Goal: Task Accomplishment & Management: Manage account settings

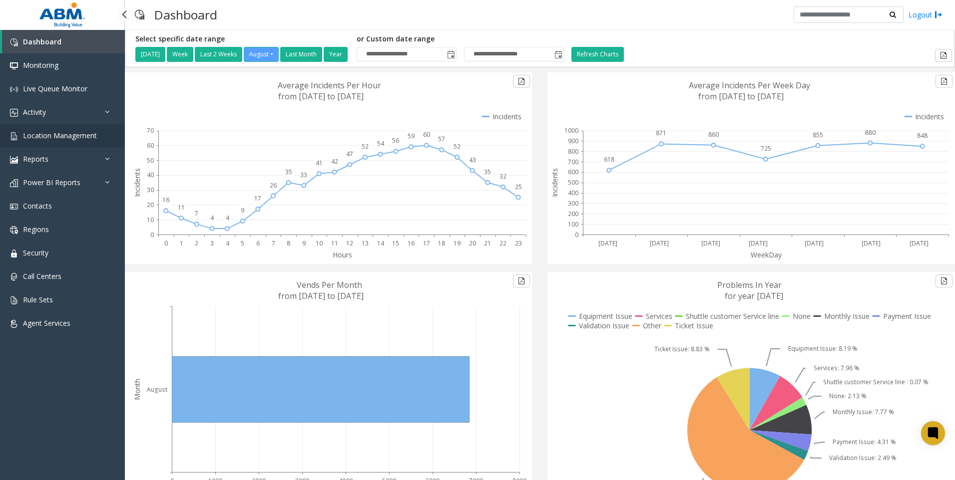
click at [41, 139] on span "Location Management" at bounding box center [60, 135] width 74 height 9
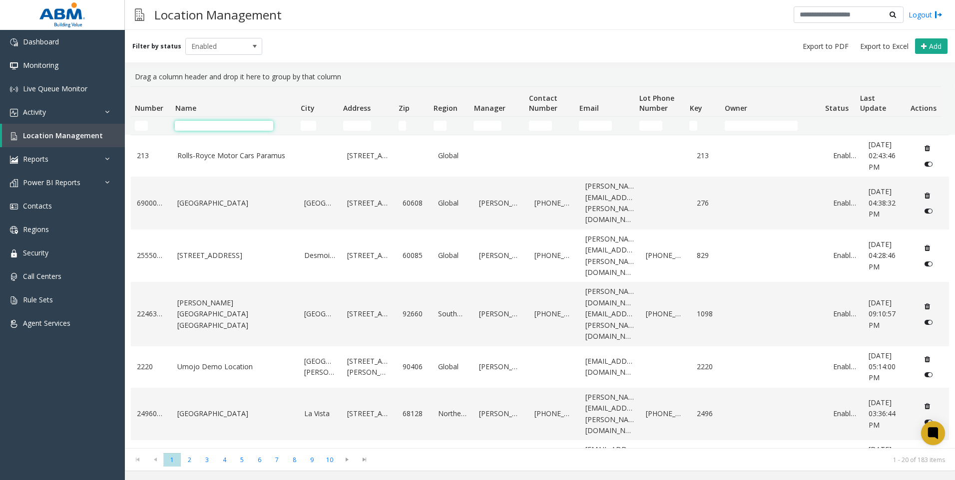
click at [210, 124] on input "Name Filter" at bounding box center [224, 126] width 98 height 10
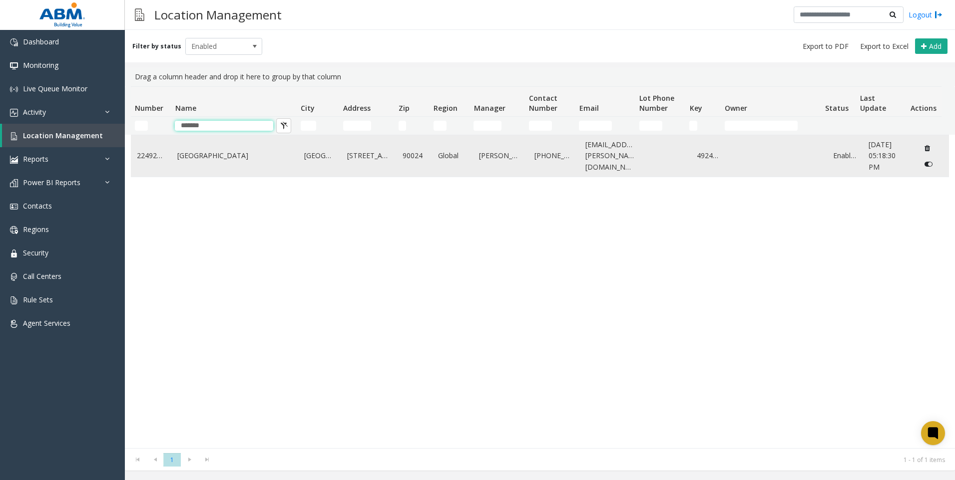
type input "*******"
click at [222, 157] on link "[GEOGRAPHIC_DATA]" at bounding box center [234, 155] width 115 height 11
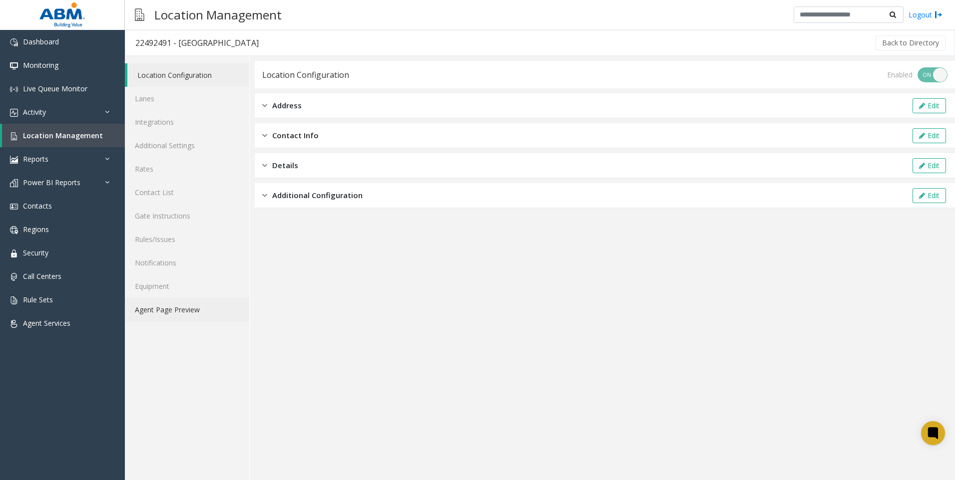
drag, startPoint x: 164, startPoint y: 310, endPoint x: 159, endPoint y: 302, distance: 9.2
click at [164, 310] on link "Agent Page Preview" at bounding box center [187, 309] width 124 height 23
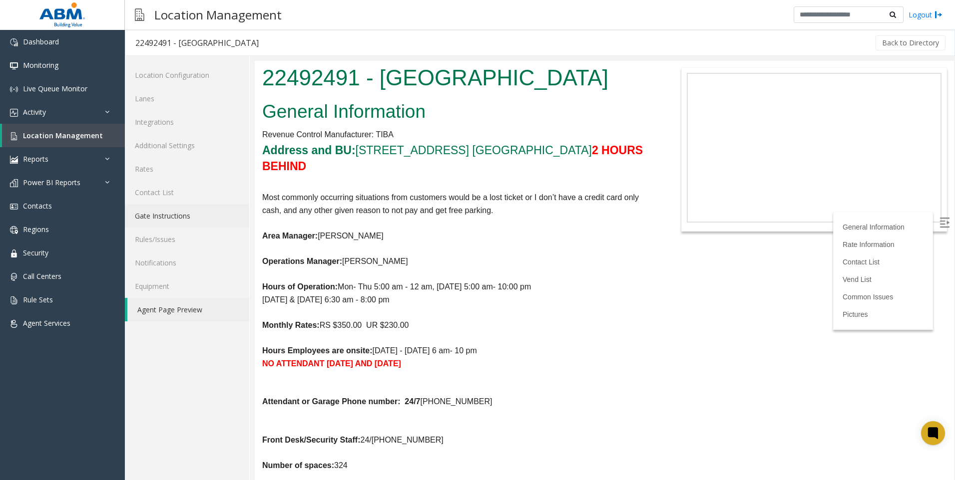
click at [181, 215] on link "Gate Instructions" at bounding box center [187, 215] width 124 height 23
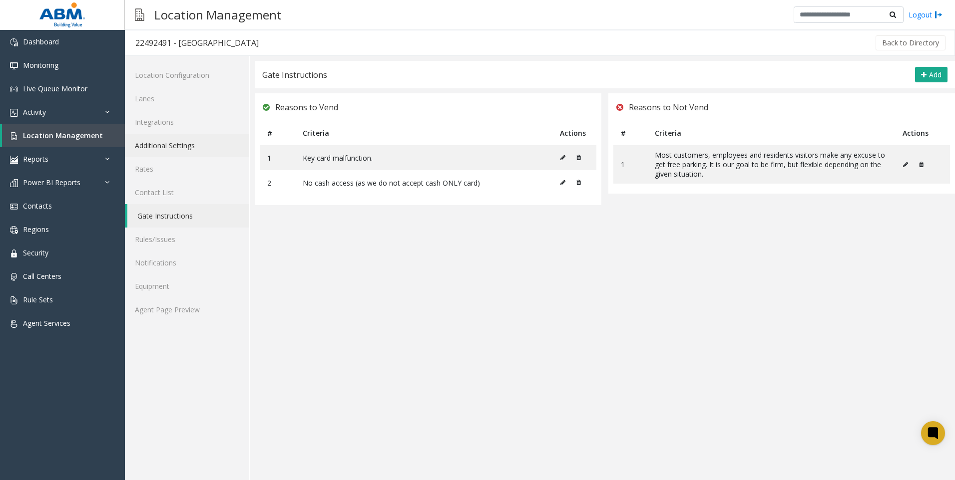
click at [144, 151] on link "Additional Settings" at bounding box center [187, 145] width 124 height 23
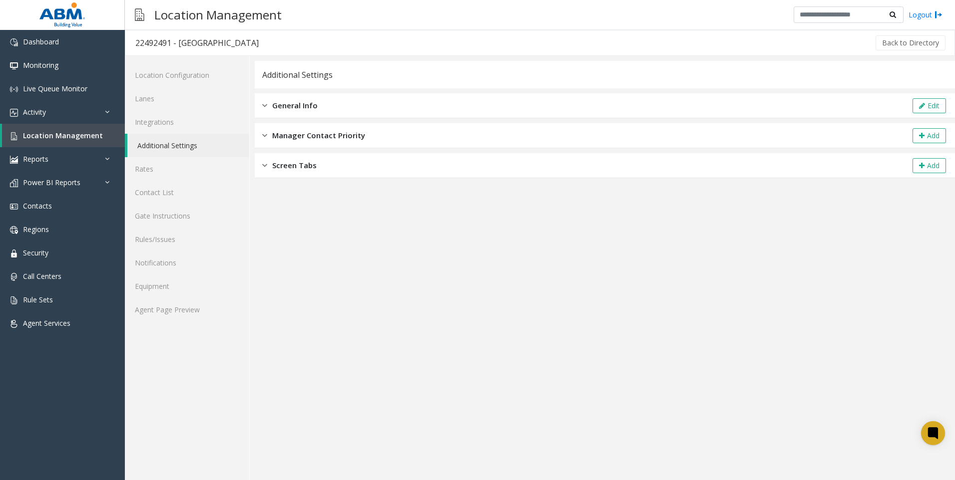
click at [290, 110] on span "General Info" at bounding box center [294, 105] width 45 height 11
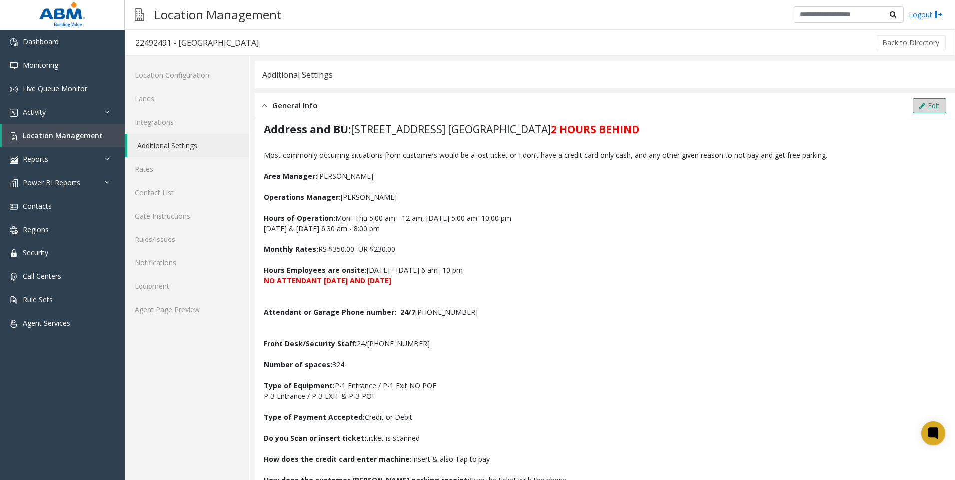
click at [912, 105] on button "Edit" at bounding box center [928, 105] width 33 height 15
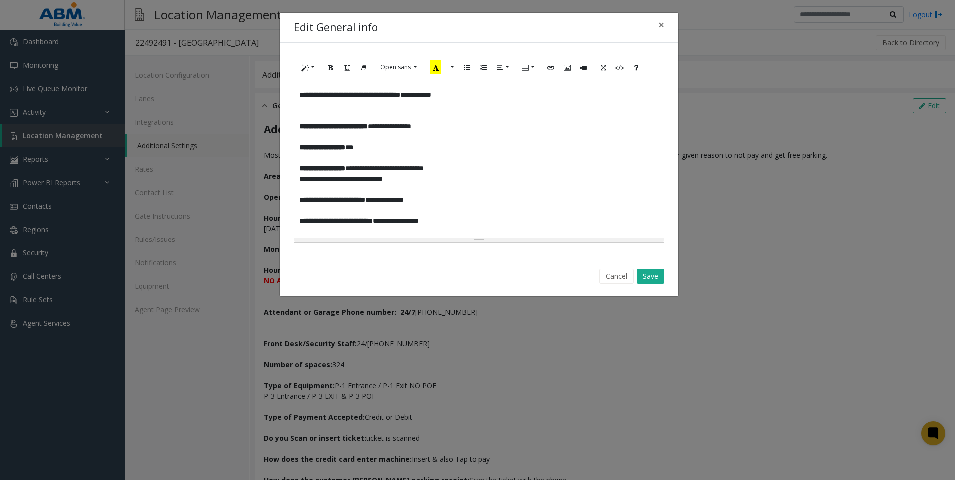
scroll to position [300, 0]
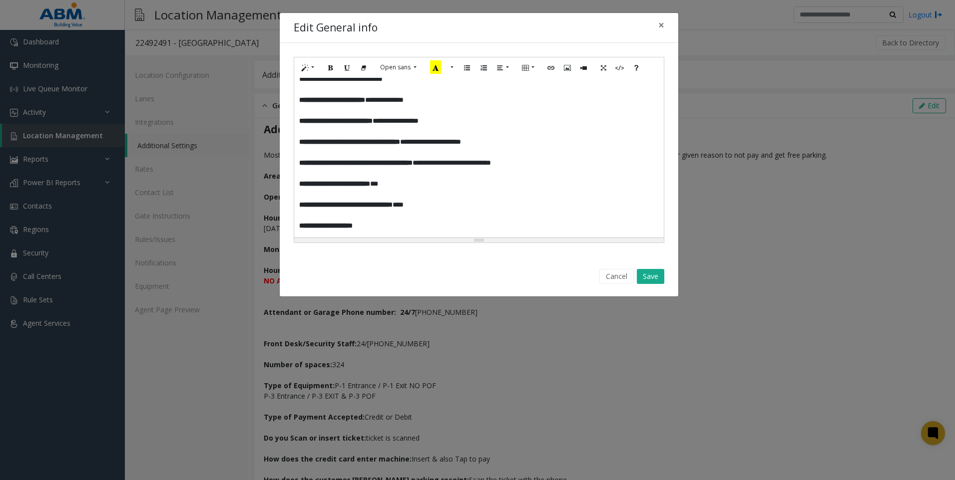
click at [474, 154] on p at bounding box center [479, 152] width 360 height 10
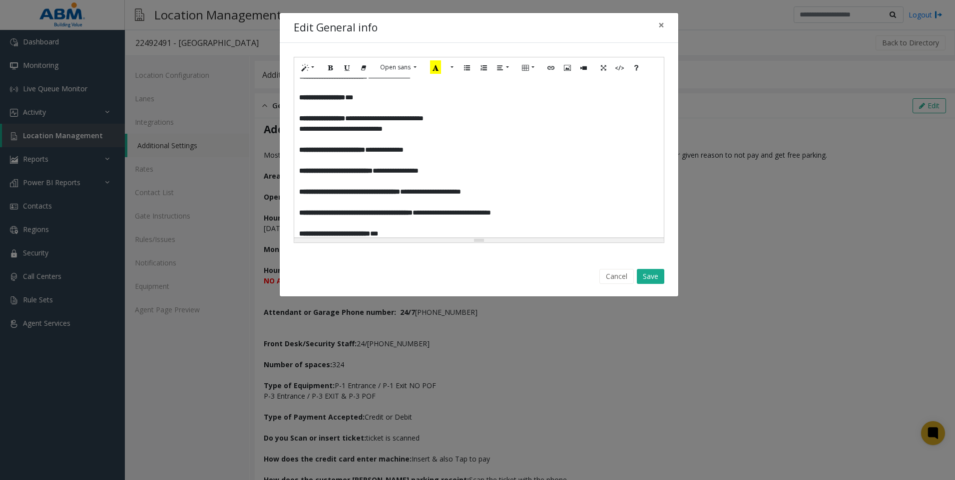
click at [462, 147] on p "**********" at bounding box center [475, 150] width 352 height 10
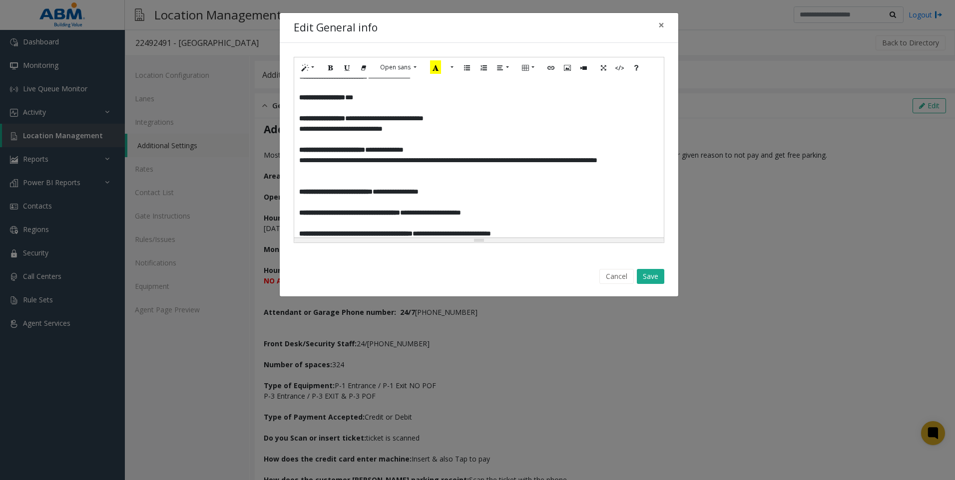
click at [388, 179] on p at bounding box center [479, 181] width 360 height 10
drag, startPoint x: 298, startPoint y: 162, endPoint x: 415, endPoint y: 162, distance: 116.9
click at [415, 162] on div "**********" at bounding box center [479, 158] width 370 height 160
click at [347, 67] on icon "Underline (CTRL+U)" at bounding box center [347, 67] width 6 height 8
click at [452, 178] on p at bounding box center [479, 181] width 360 height 10
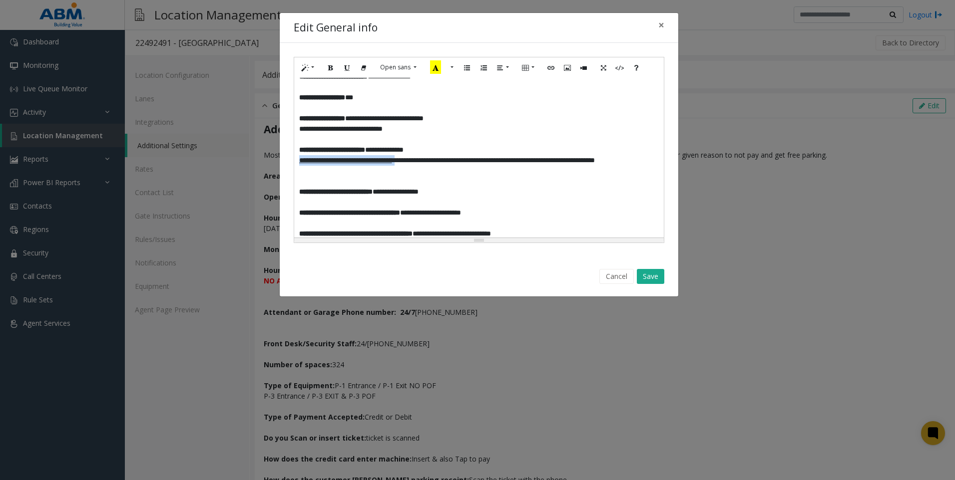
drag, startPoint x: 417, startPoint y: 161, endPoint x: 299, endPoint y: 157, distance: 117.9
click at [299, 157] on p "**********" at bounding box center [475, 165] width 352 height 21
click at [328, 66] on icon "Bold (CTRL+B)" at bounding box center [331, 67] width 6 height 8
click at [496, 190] on p "**********" at bounding box center [475, 192] width 352 height 10
click at [645, 276] on button "Save" at bounding box center [650, 276] width 27 height 15
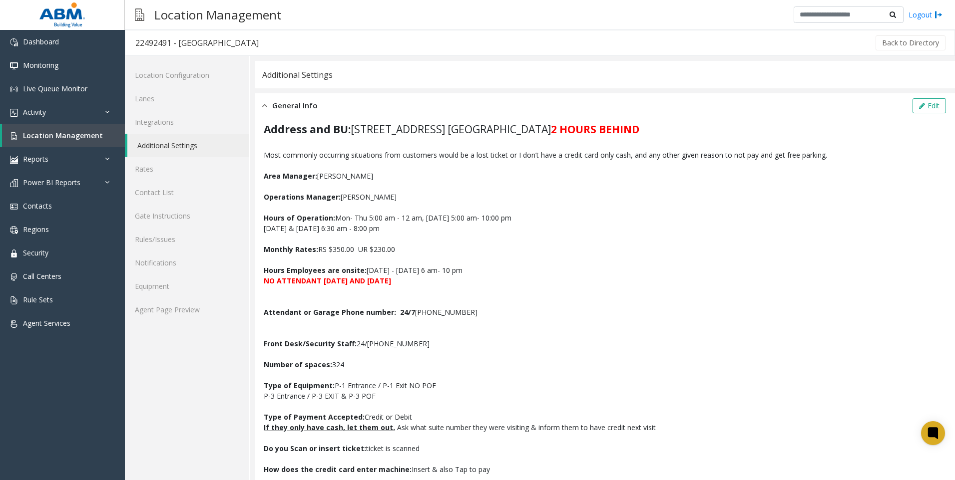
scroll to position [50, 0]
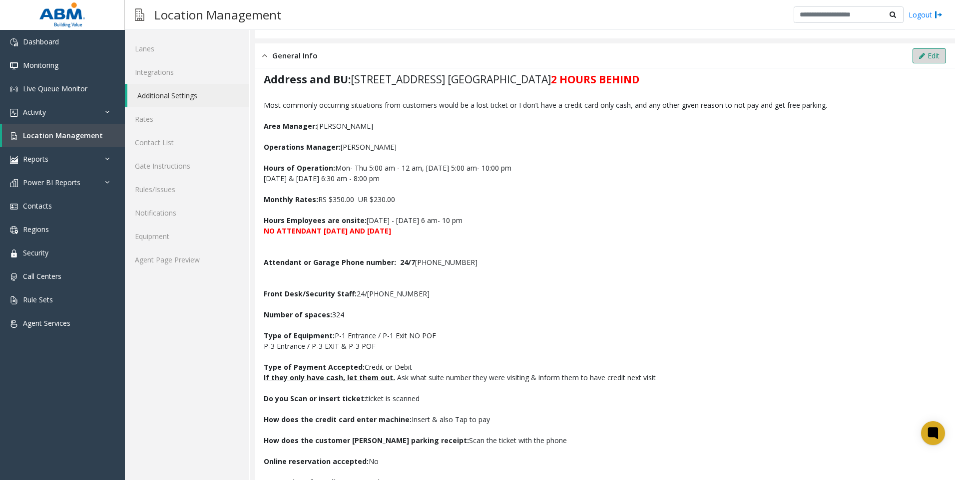
click at [923, 58] on button "Edit" at bounding box center [928, 55] width 33 height 15
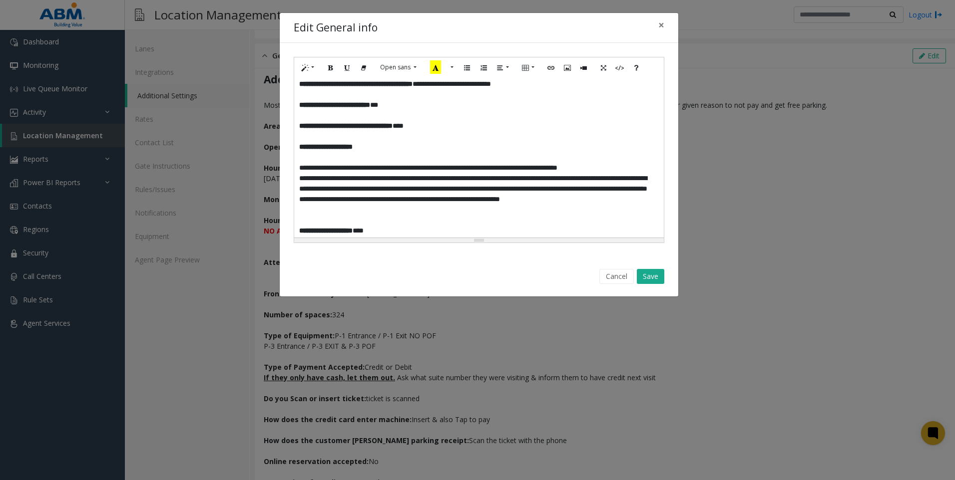
scroll to position [300, 0]
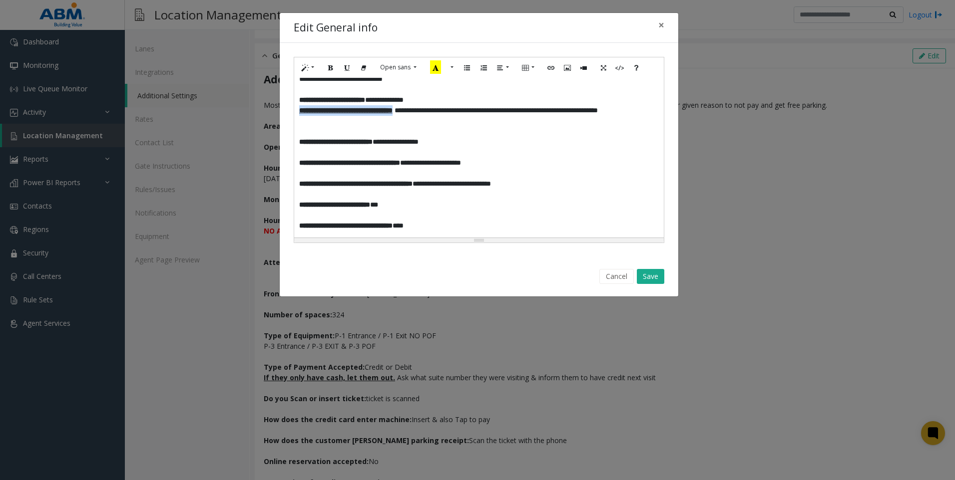
drag, startPoint x: 298, startPoint y: 111, endPoint x: 431, endPoint y: 112, distance: 133.4
click at [431, 112] on div "**********" at bounding box center [479, 158] width 370 height 160
click at [451, 67] on button "More Color" at bounding box center [451, 67] width 10 height 15
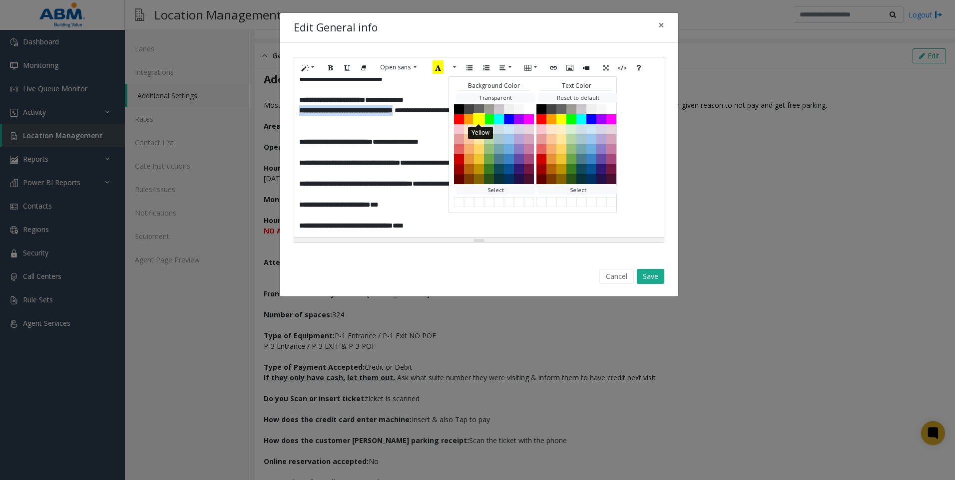
click at [479, 120] on button "Yellow" at bounding box center [479, 119] width 12 height 12
click at [408, 130] on p at bounding box center [479, 131] width 360 height 10
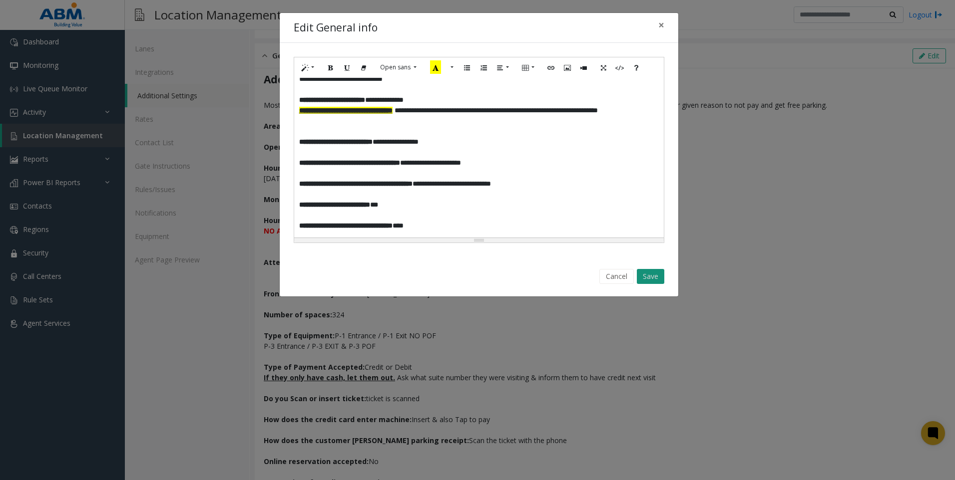
click at [653, 275] on button "Save" at bounding box center [650, 276] width 27 height 15
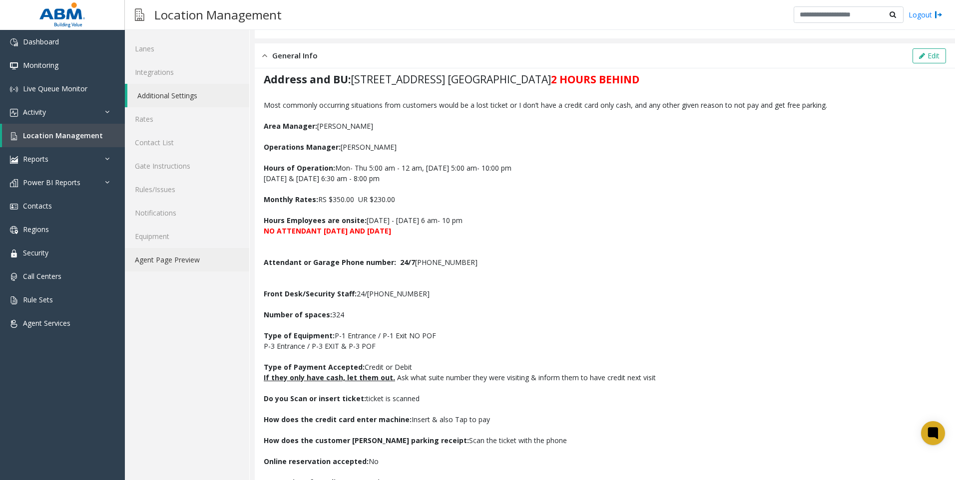
click at [171, 256] on link "Agent Page Preview" at bounding box center [187, 259] width 124 height 23
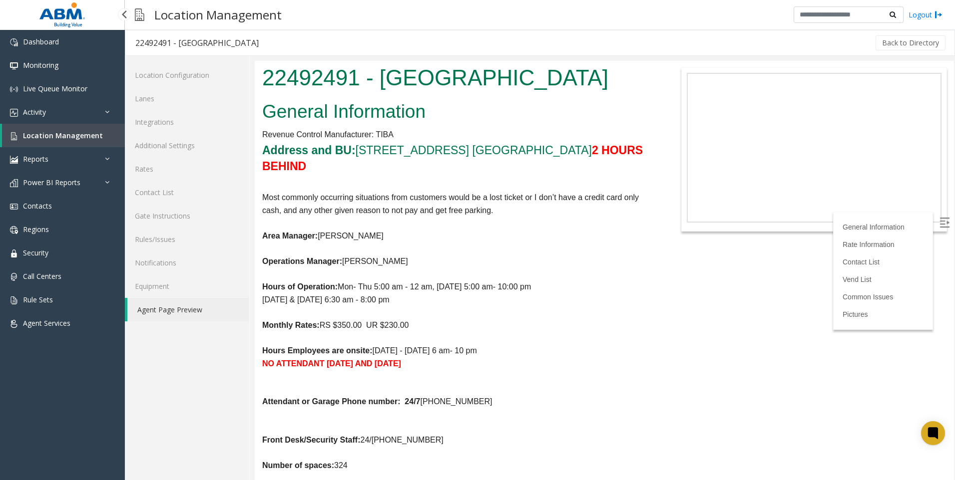
click at [40, 132] on span "Location Management" at bounding box center [63, 135] width 80 height 9
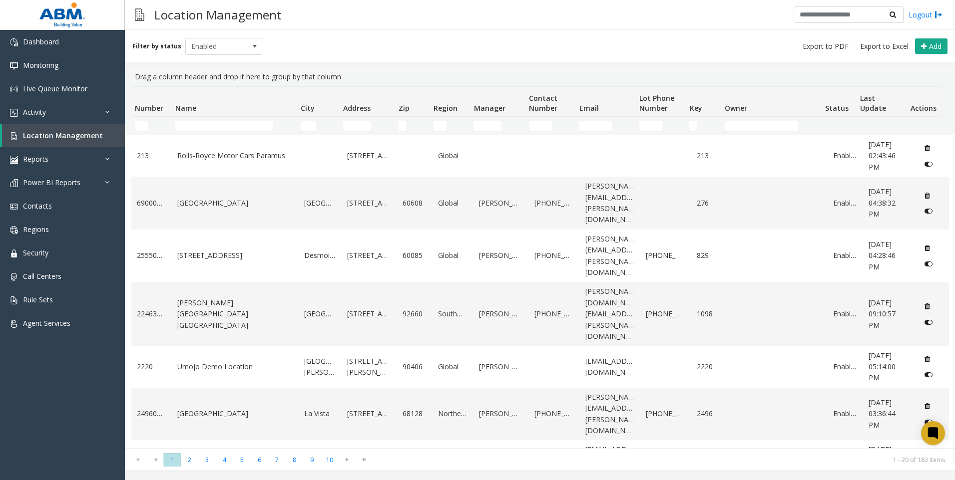
drag, startPoint x: 478, startPoint y: 35, endPoint x: 255, endPoint y: 6, distance: 225.2
click at [479, 35] on div "Filter by status Enabled Add" at bounding box center [540, 46] width 830 height 32
